Goal: Task Accomplishment & Management: Complete application form

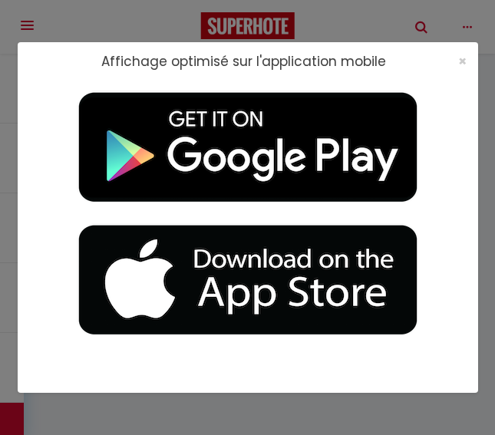
select select "3"
select select "2"
select select "1"
select select "28"
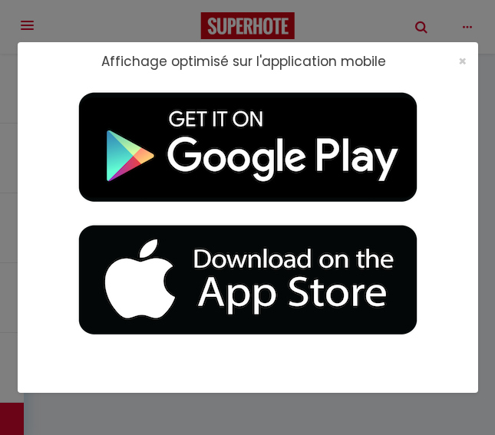
type input "Belle Maison Familiale [GEOGRAPHIC_DATA]"
type input "Pascale"
type input "HINNINGER"
type input "[STREET_ADDRESS]"
type input "78720"
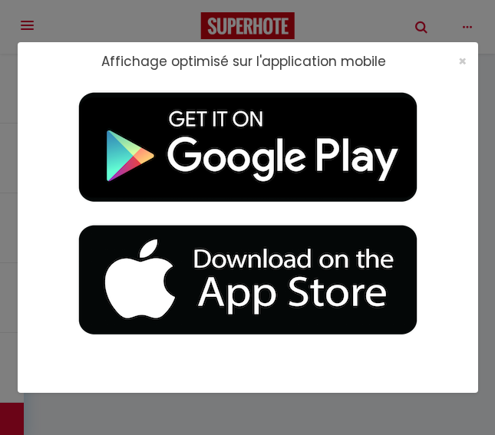
type input "[GEOGRAPHIC_DATA] EN [GEOGRAPHIC_DATA]"
select select "9"
select select "3"
select select "2"
type input "410"
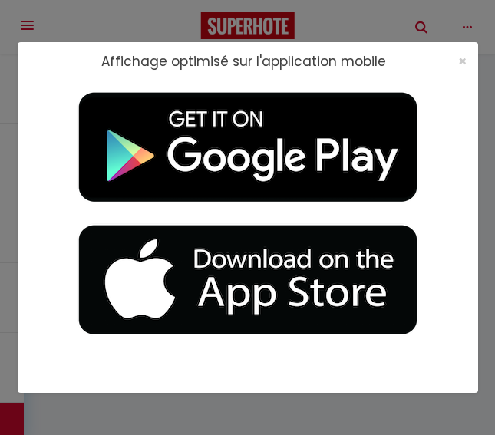
type input "200"
type input "5"
type input "0"
type input "500"
select select
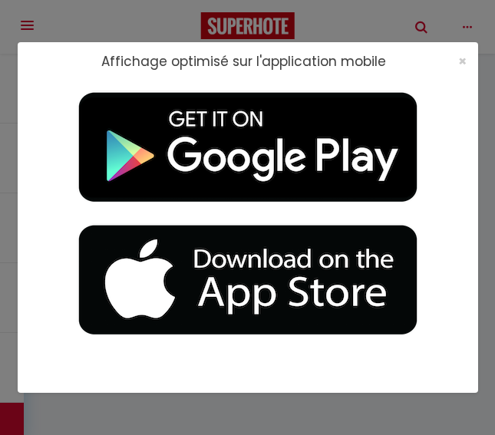
select select
type input "[STREET_ADDRESS]"
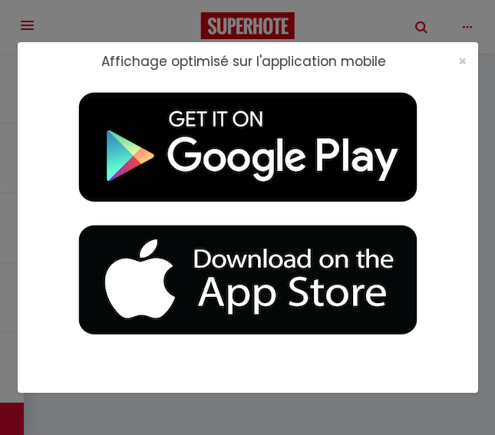
type input "78720"
type input "[GEOGRAPHIC_DATA]"
type input "[EMAIL_ADDRESS][DOMAIN_NAME]"
select select
checkbox input "true"
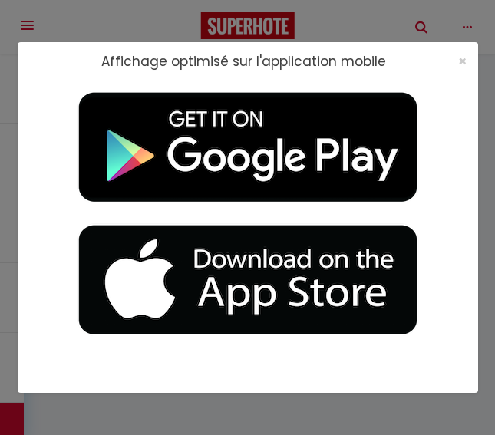
checkbox input "false"
radio input "true"
type input "24"
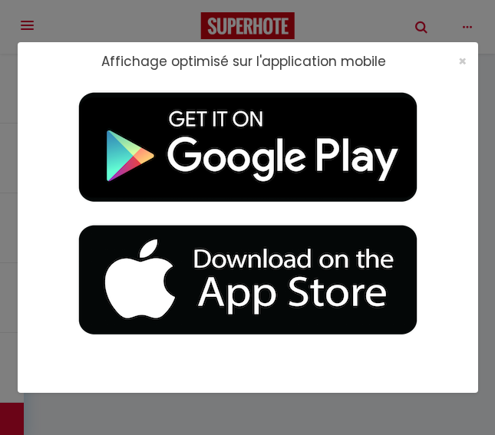
type input "200"
type input "0"
select select
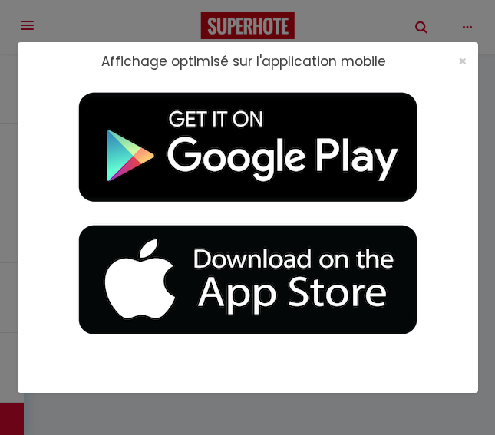
select select
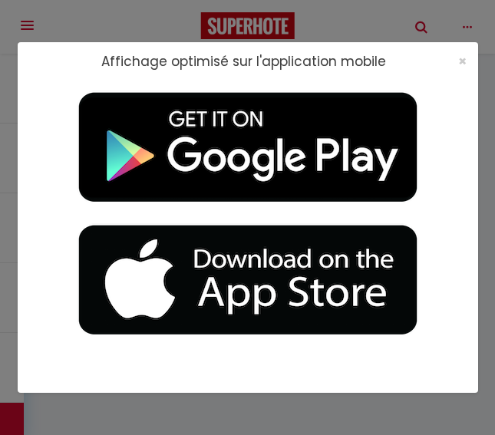
checkbox input "true"
checkbox input "false"
select select
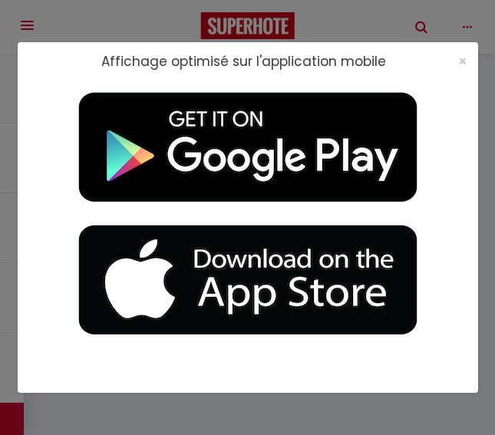
checkbox input "true"
checkbox input "false"
select select
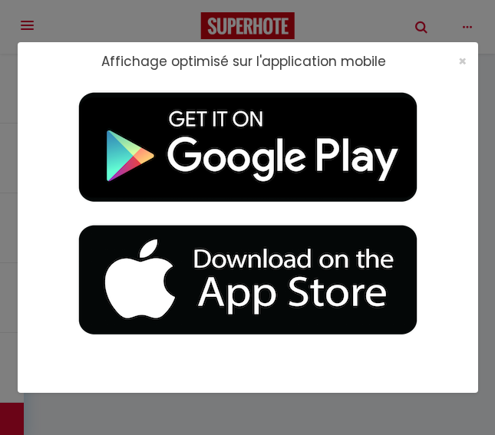
checkbox input "true"
checkbox input "false"
select select
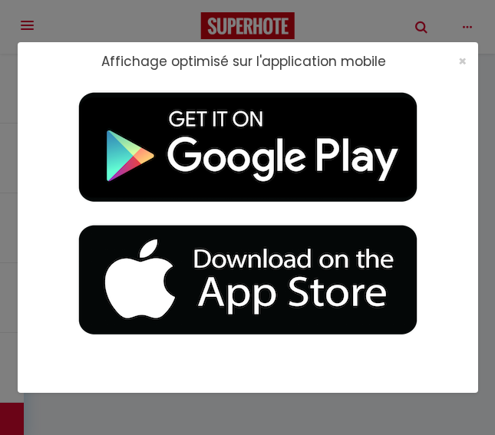
checkbox input "true"
checkbox input "false"
select select "17:00"
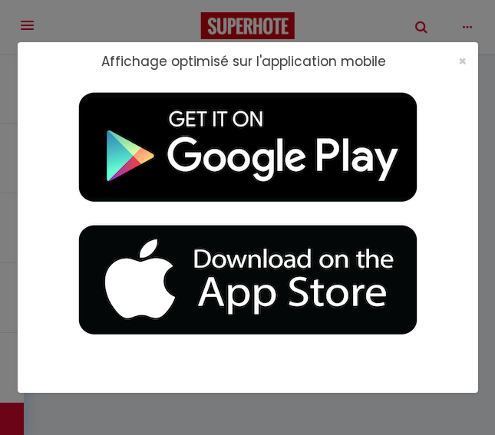
select select
select select "10:00"
select select "30"
select select "120"
select select "49311"
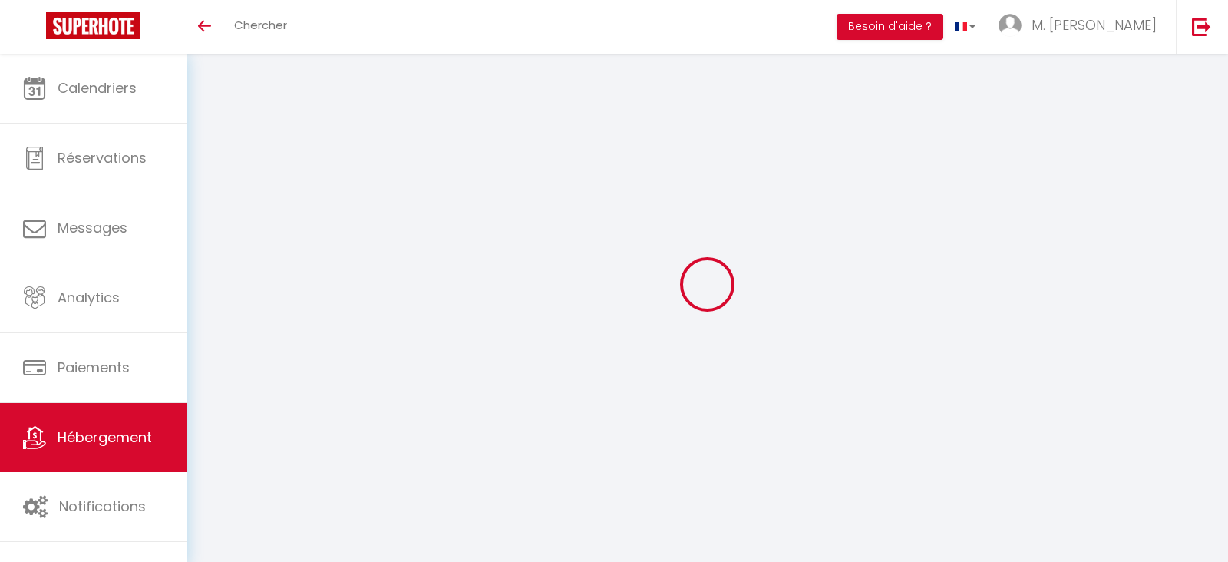
select select "6473-1449406610407744656"
select select "+ 22 %"
select select "+ 20 %"
